Goal: Task Accomplishment & Management: Manage account settings

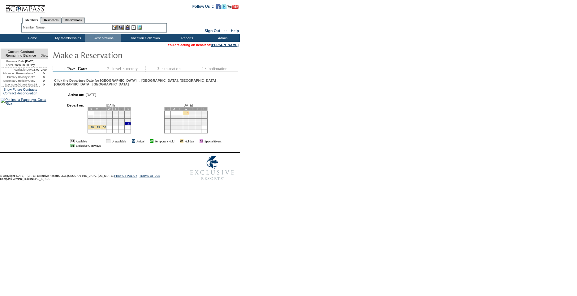
click at [187, 111] on link "1" at bounding box center [188, 112] width 2 height 3
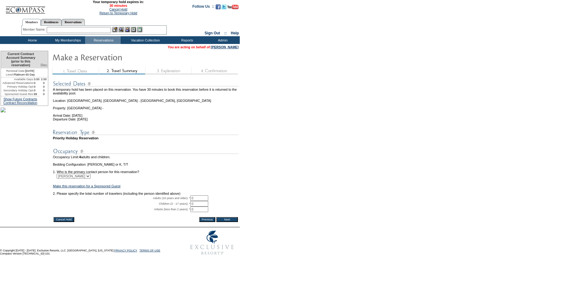
click at [201, 201] on input "0" at bounding box center [199, 198] width 18 height 6
type input "3"
click at [234, 222] on input "Next" at bounding box center [227, 219] width 22 height 5
